Goal: Transaction & Acquisition: Purchase product/service

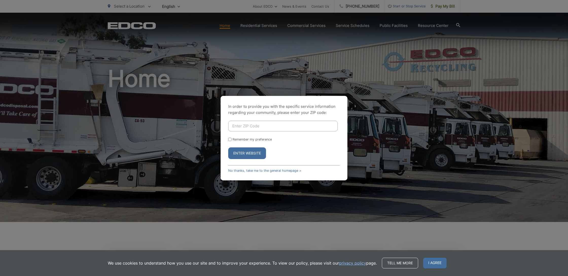
click at [241, 127] on input "Enter ZIP Code" at bounding box center [282, 126] width 109 height 11
type input "92021"
drag, startPoint x: 259, startPoint y: 153, endPoint x: 255, endPoint y: 153, distance: 3.6
click at [258, 153] on button "Enter Website" at bounding box center [247, 153] width 38 height 12
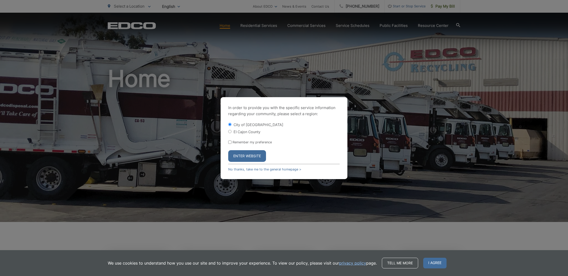
click at [229, 133] on input "El Cajon County" at bounding box center [229, 131] width 3 height 3
radio input "true"
click at [243, 159] on button "Enter Website" at bounding box center [247, 156] width 38 height 12
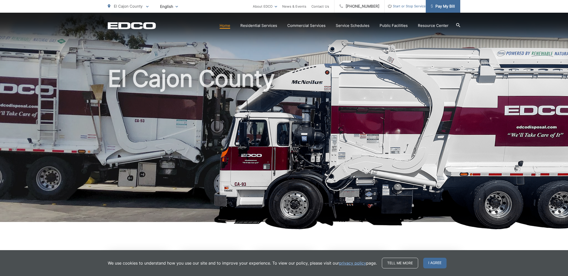
click at [447, 5] on span "Pay My Bill" at bounding box center [443, 6] width 24 height 6
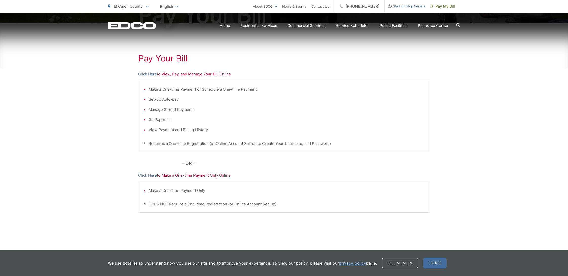
scroll to position [80, 0]
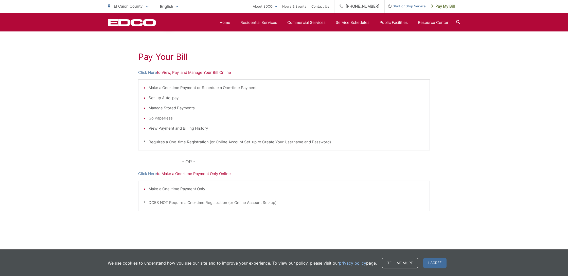
drag, startPoint x: 148, startPoint y: 175, endPoint x: 148, endPoint y: 168, distance: 7.1
click at [148, 175] on link "Click Here" at bounding box center [147, 174] width 19 height 6
